Goal: Navigation & Orientation: Find specific page/section

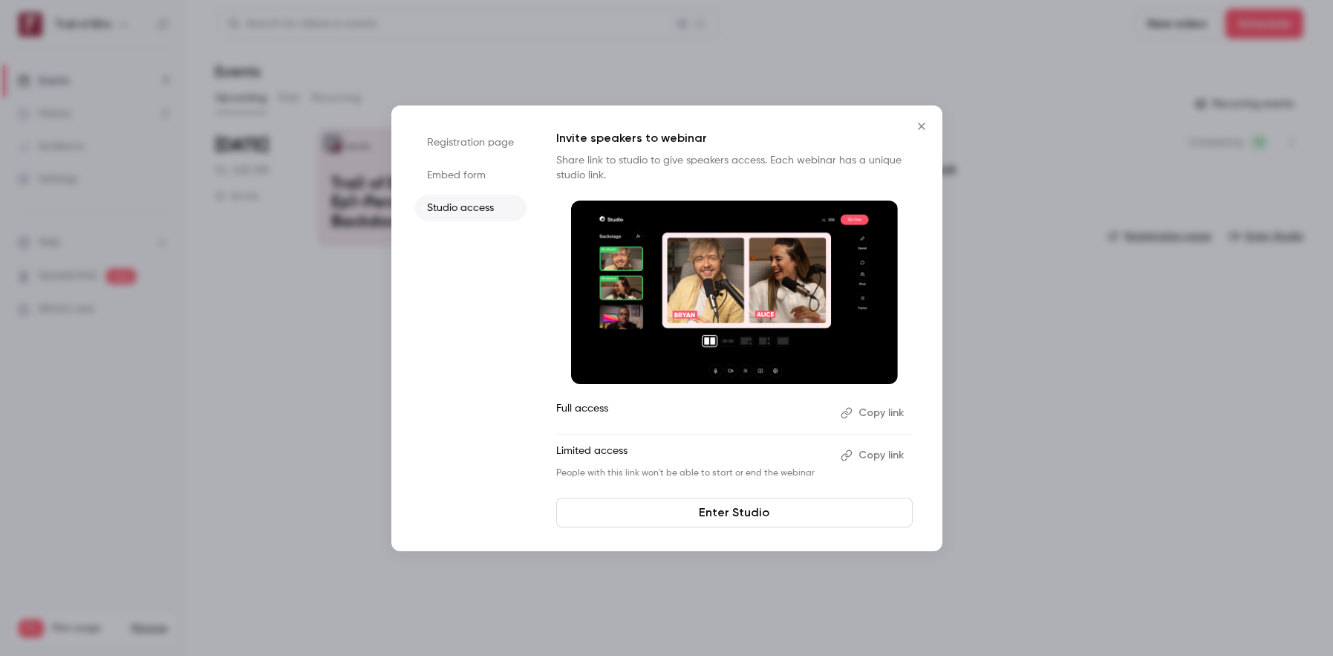
click at [922, 124] on icon "Close" at bounding box center [922, 126] width 18 height 12
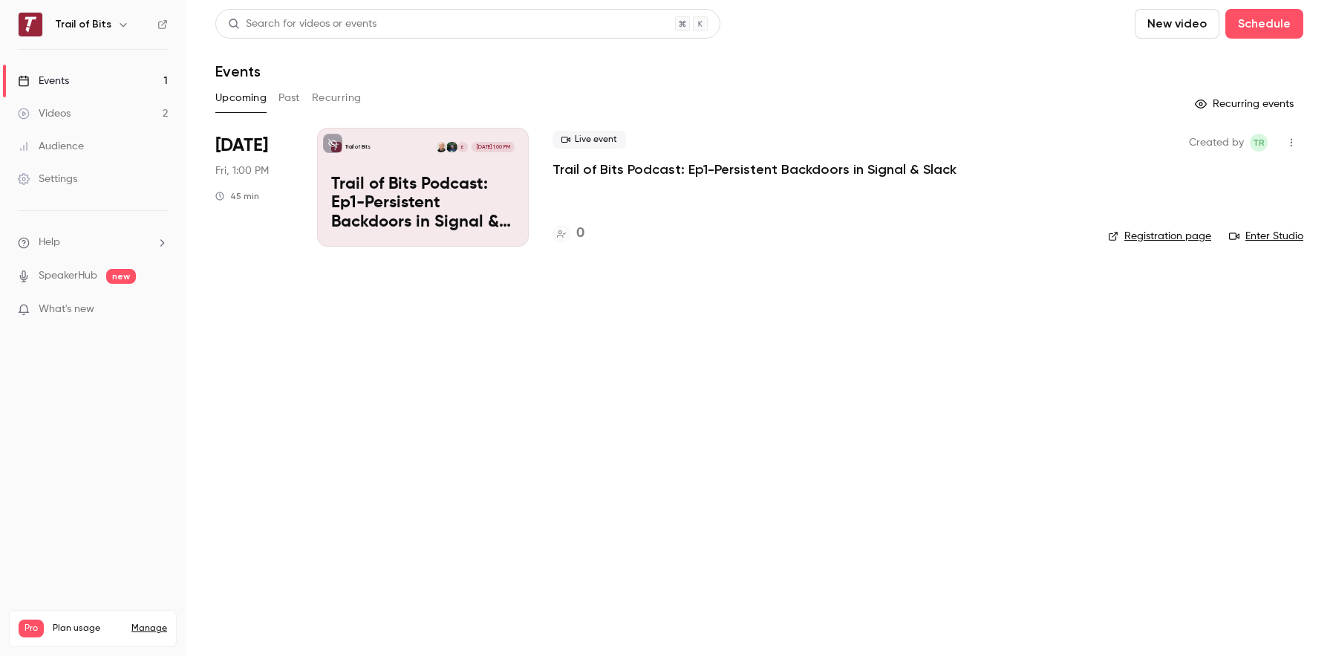
click at [409, 196] on p "Trail of Bits Podcast: Ep1-Persistent Backdoors in Signal & Slack" at bounding box center [422, 203] width 183 height 57
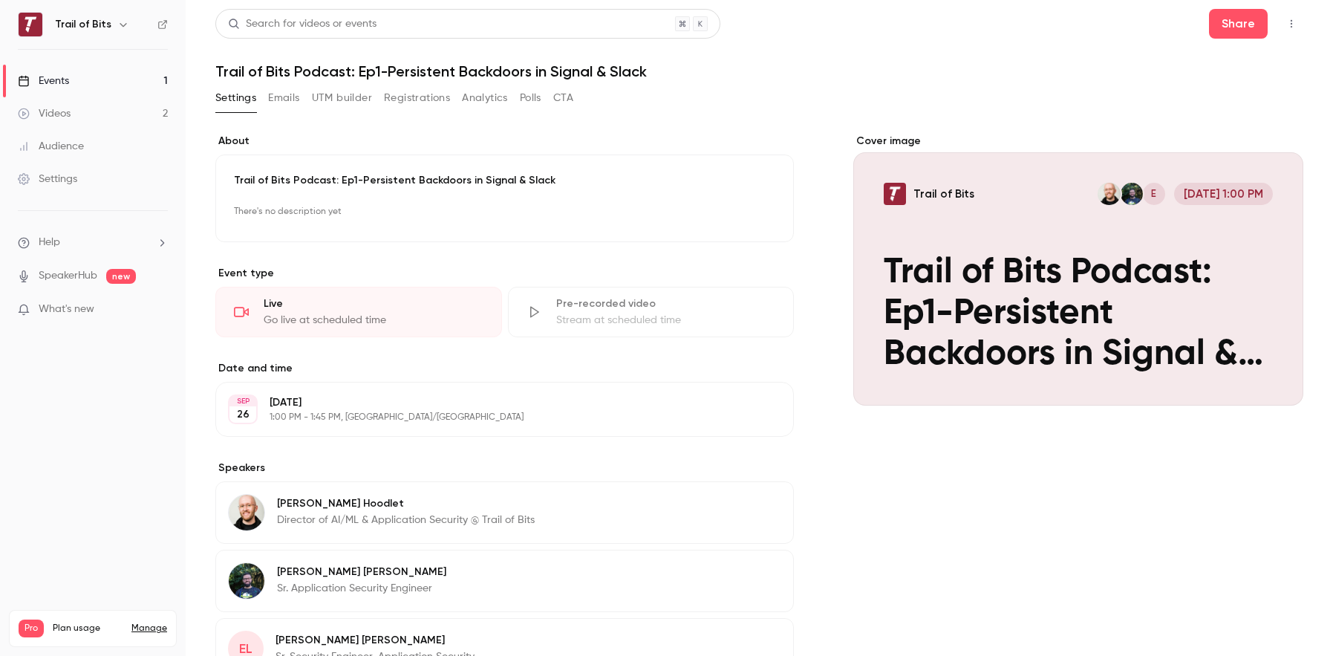
click at [72, 79] on link "Events 1" at bounding box center [93, 81] width 186 height 33
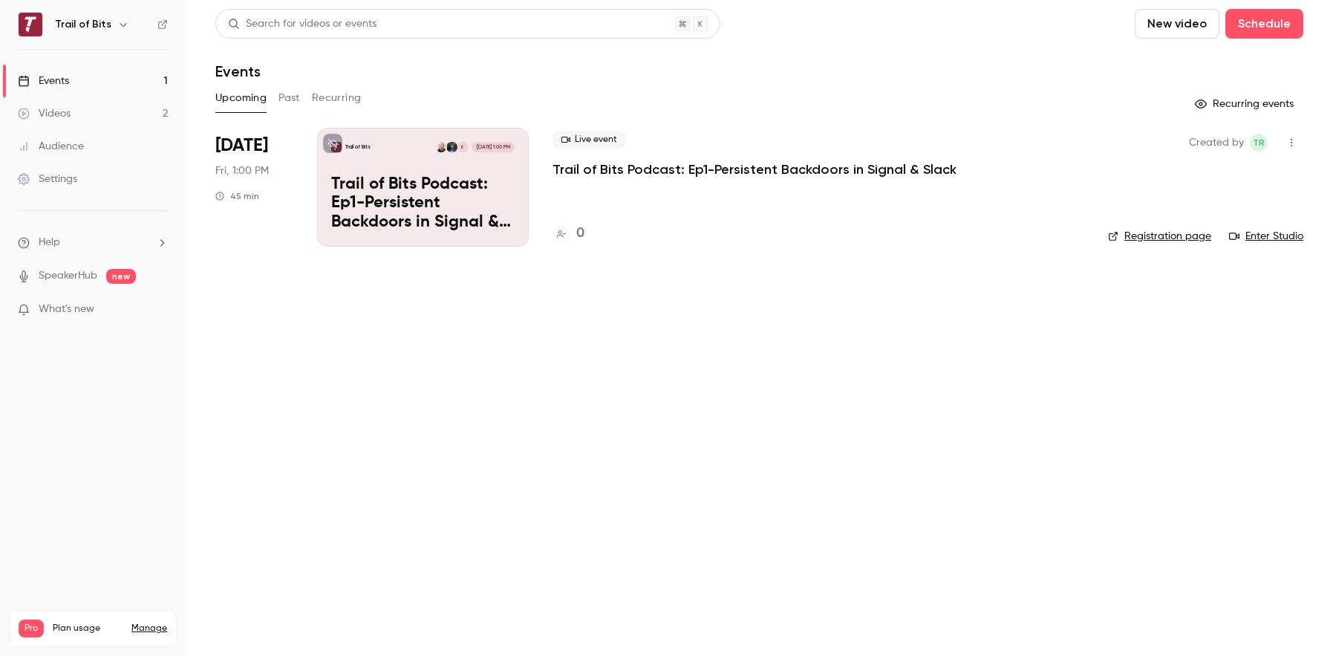
click at [1278, 236] on link "Enter Studio" at bounding box center [1266, 236] width 74 height 15
click at [58, 183] on div "Settings" at bounding box center [47, 179] width 59 height 15
